Goal: Task Accomplishment & Management: Use online tool/utility

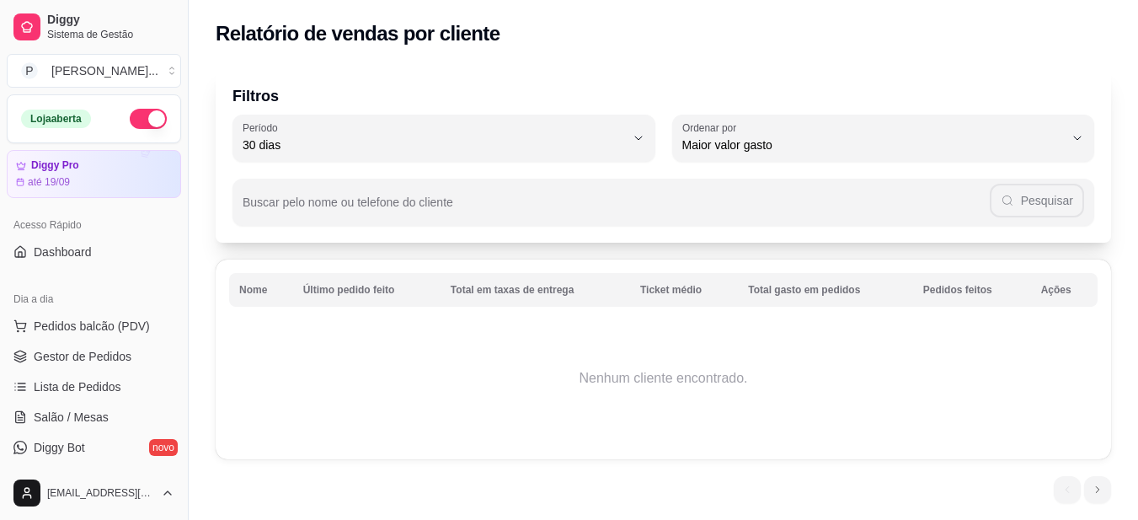
select select "30"
select select "HIGHEST_TOTAL_SPENT_WITH_ORDERS"
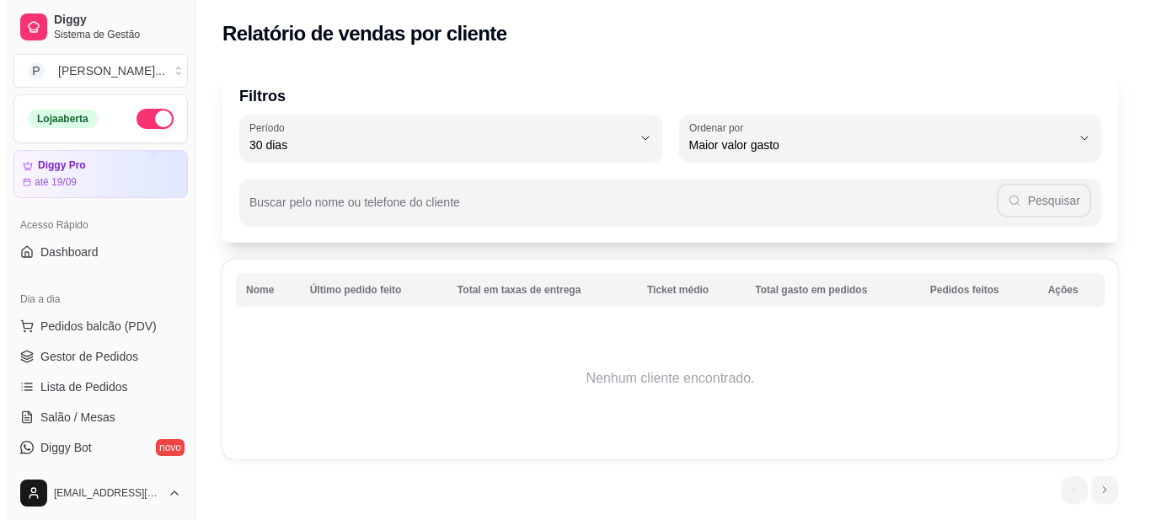
scroll to position [337, 0]
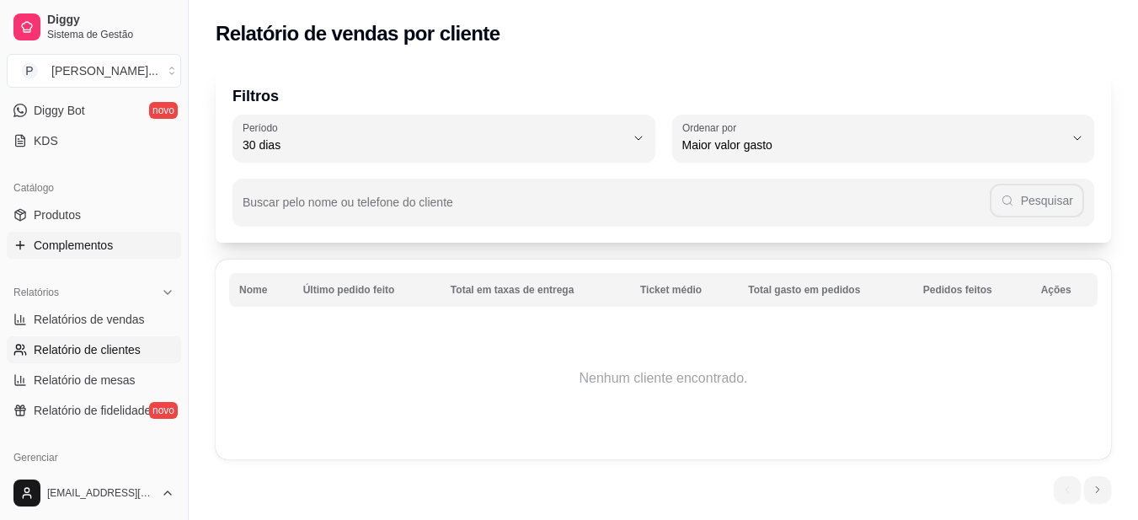
click at [89, 245] on span "Complementos" at bounding box center [73, 245] width 79 height 17
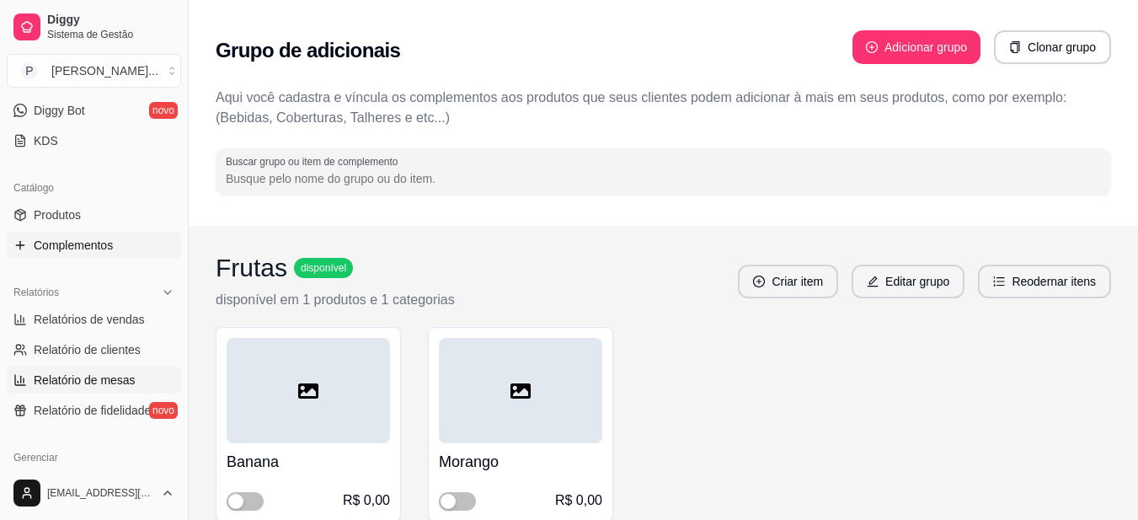
click at [86, 386] on span "Relatório de mesas" at bounding box center [85, 380] width 102 height 17
select select "TOTAL_OF_ORDERS"
select select "7"
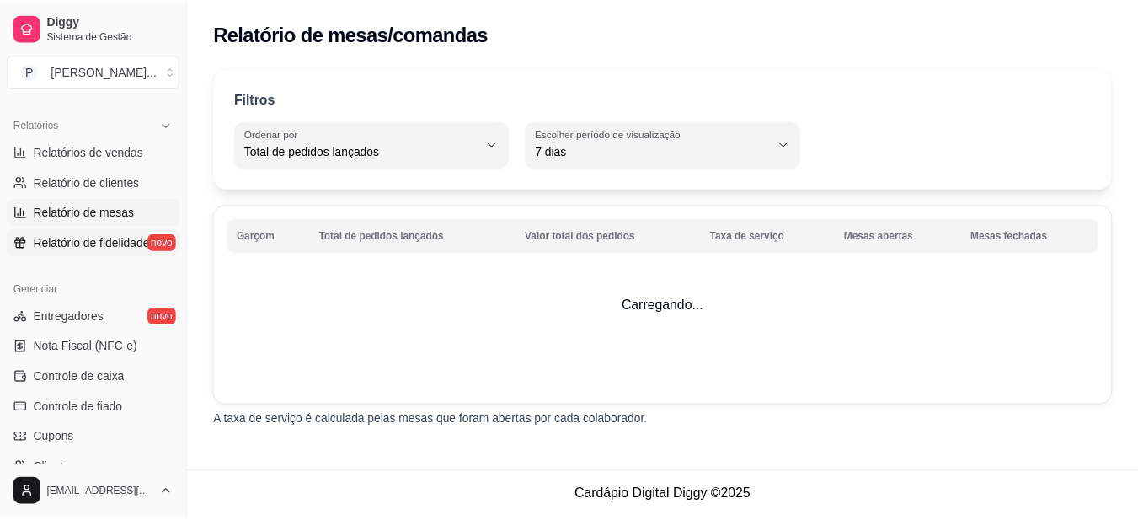
scroll to position [506, 0]
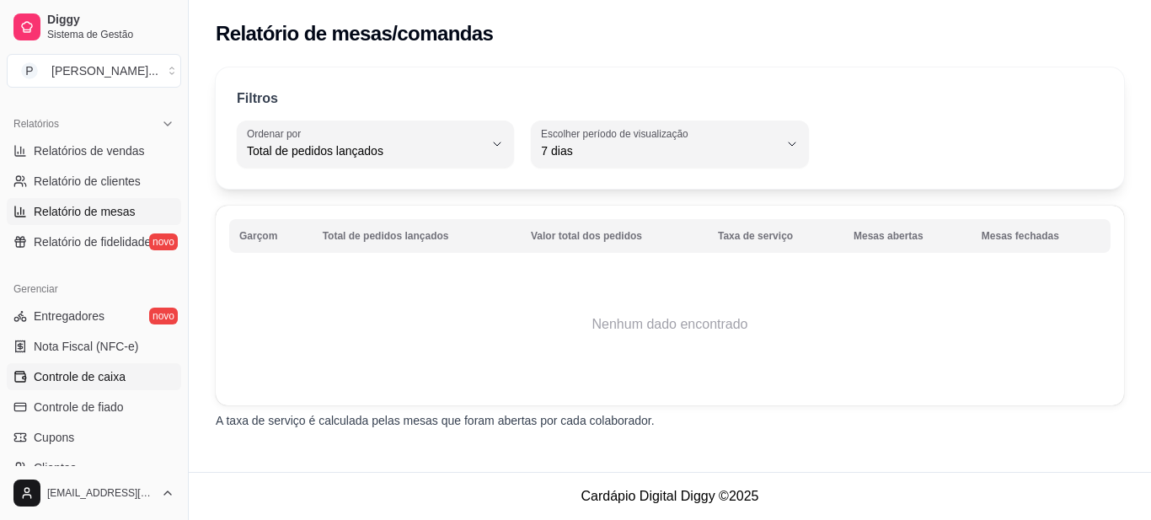
click at [97, 377] on span "Controle de caixa" at bounding box center [80, 376] width 92 height 17
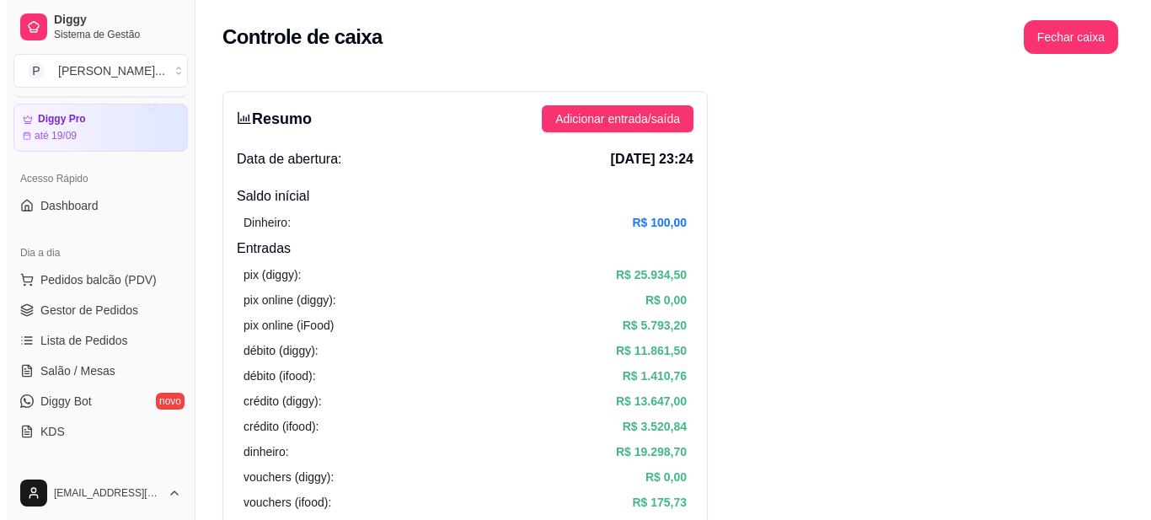
scroll to position [84, 0]
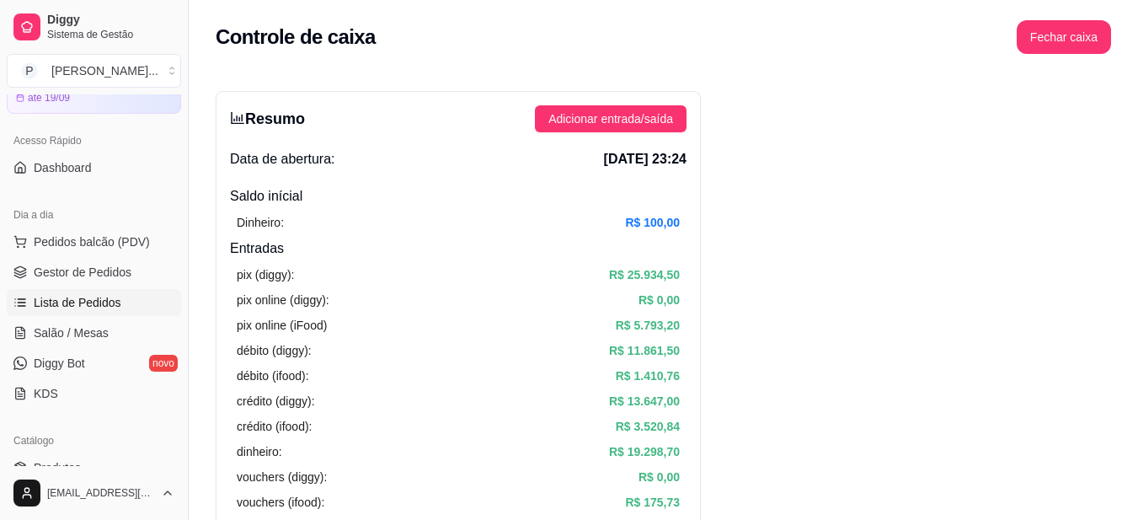
click at [84, 303] on span "Lista de Pedidos" at bounding box center [78, 302] width 88 height 17
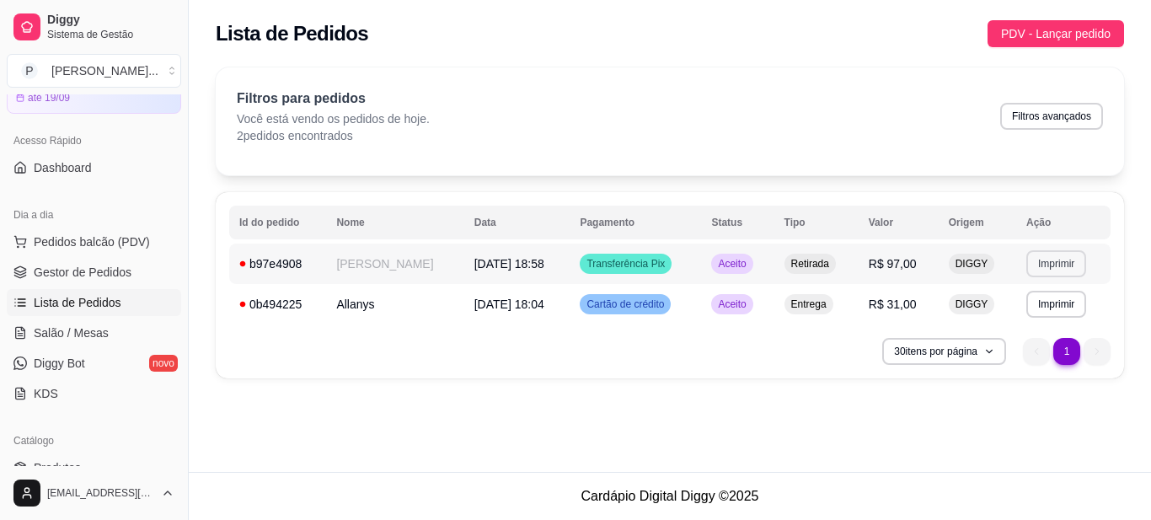
click at [1053, 262] on button "Imprimir" at bounding box center [1056, 263] width 60 height 27
click at [1015, 321] on button "IMPRESSORA" at bounding box center [1023, 322] width 118 height 26
click at [1045, 304] on button "Imprimir" at bounding box center [1056, 304] width 60 height 27
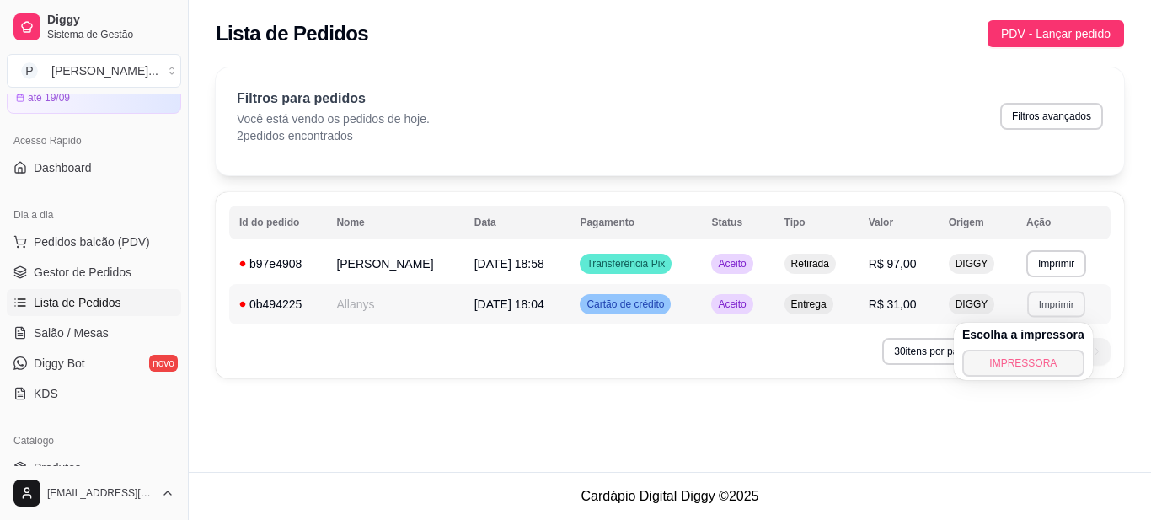
click at [985, 360] on button "IMPRESSORA" at bounding box center [1023, 363] width 122 height 27
click at [974, 337] on div "**********" at bounding box center [670, 285] width 908 height 186
